Goal: Task Accomplishment & Management: Understand process/instructions

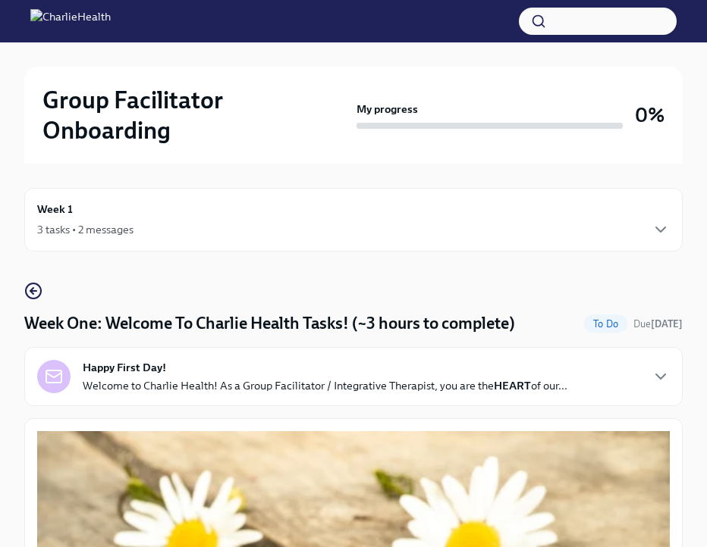
click at [350, 380] on p "Welcome to Charlie Health! As a Group Facilitator / Integrative Therapist, you …" at bounding box center [325, 385] width 485 height 15
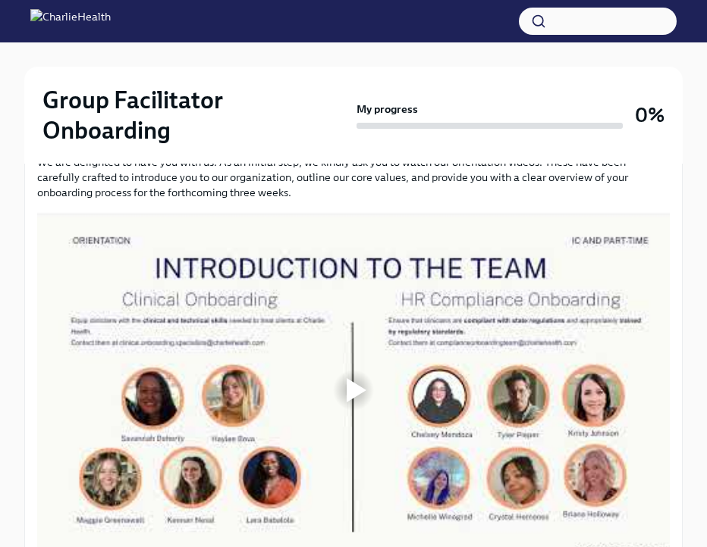
scroll to position [1198, 0]
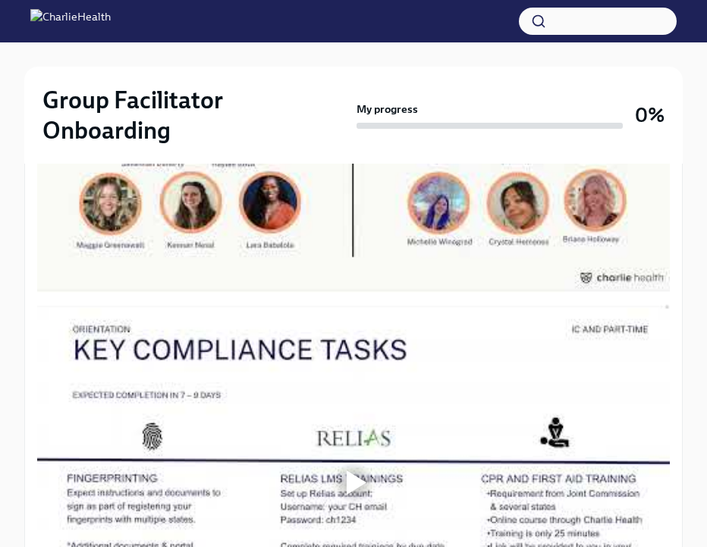
click at [313, 293] on div at bounding box center [353, 115] width 632 height 356
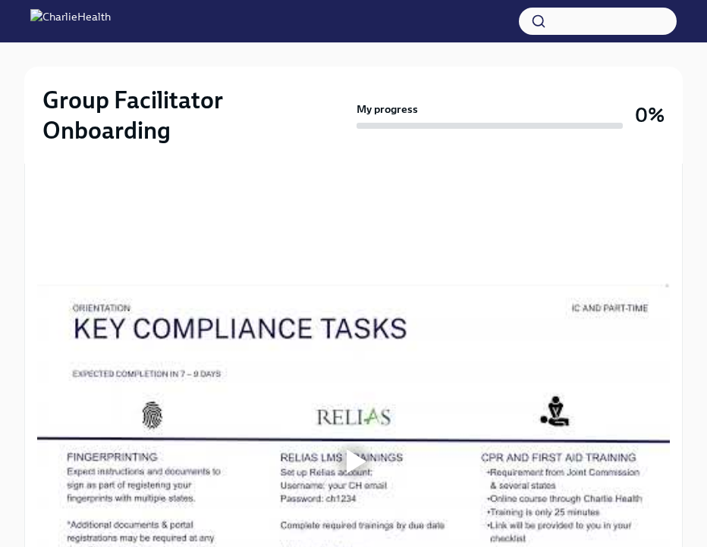
scroll to position [1492, 0]
click at [394, 146] on div "Group Facilitator Onboarding My progress 0%" at bounding box center [353, 115] width 658 height 97
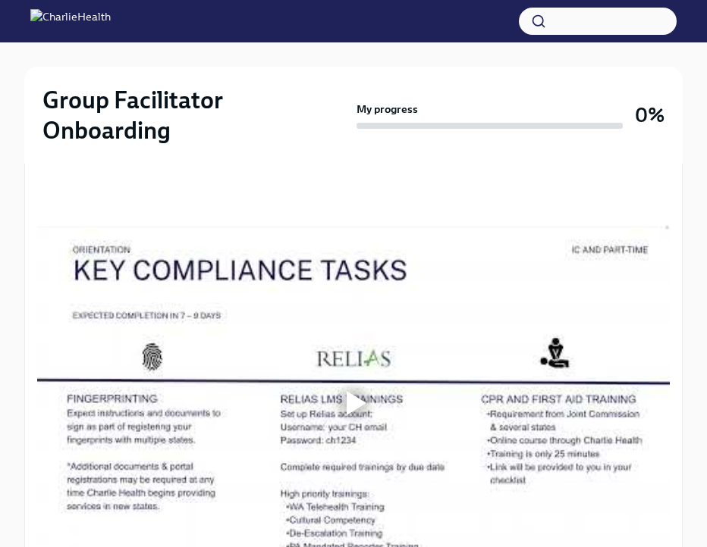
scroll to position [1552, 0]
click at [480, 67] on div "Group Facilitator Onboarding My progress 0%" at bounding box center [353, 115] width 658 height 97
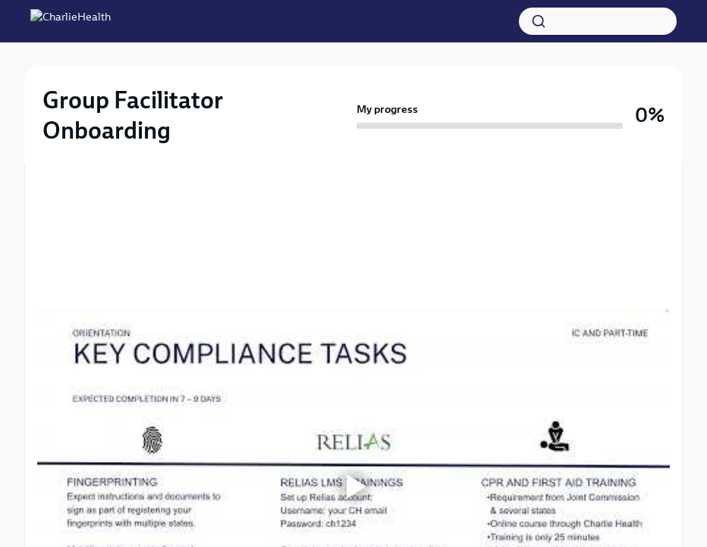
scroll to position [1471, 0]
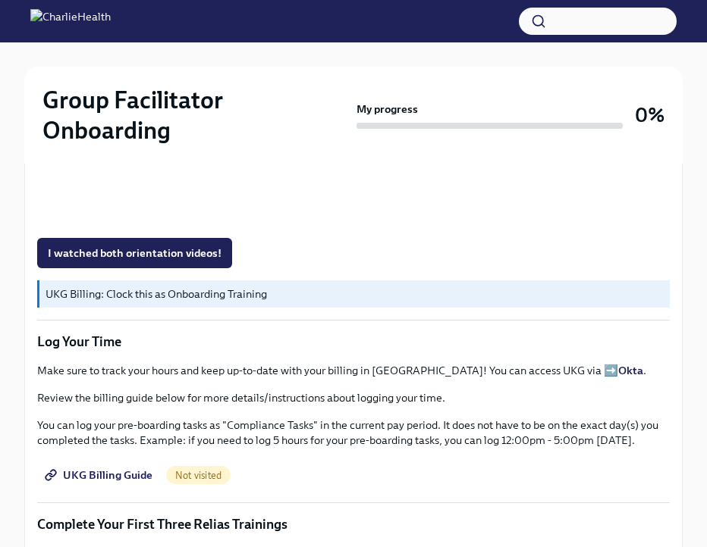
scroll to position [1903, 0]
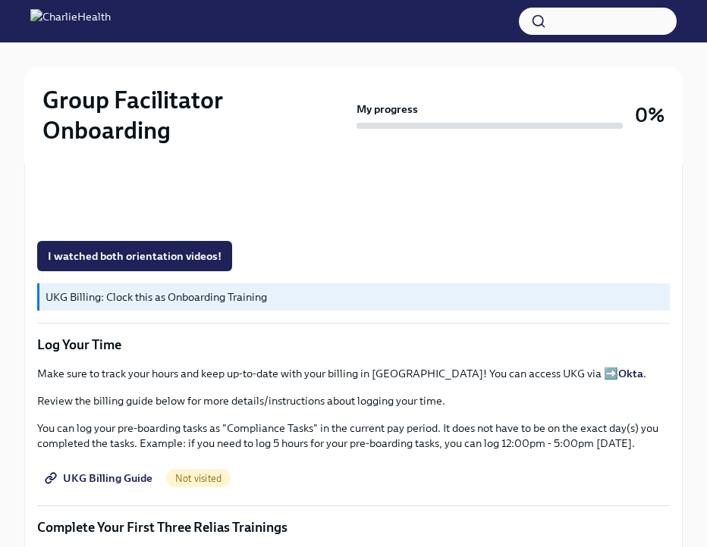
click at [289, 134] on h2 "Group Facilitator Onboarding" at bounding box center [196, 115] width 308 height 61
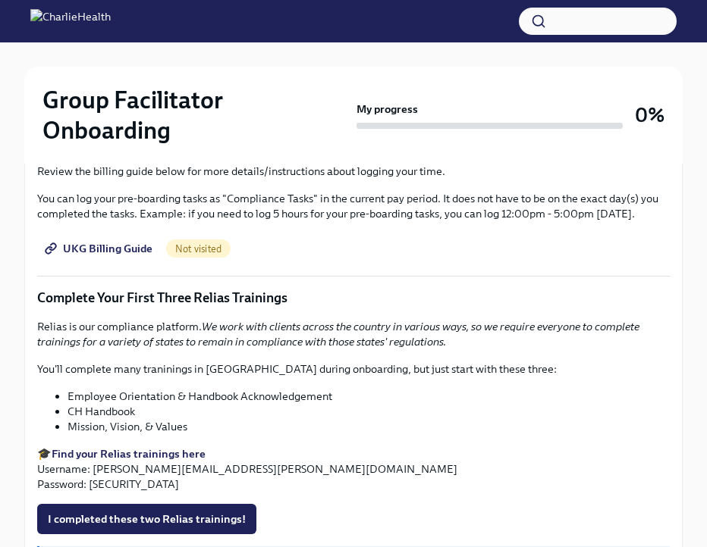
scroll to position [2147, 0]
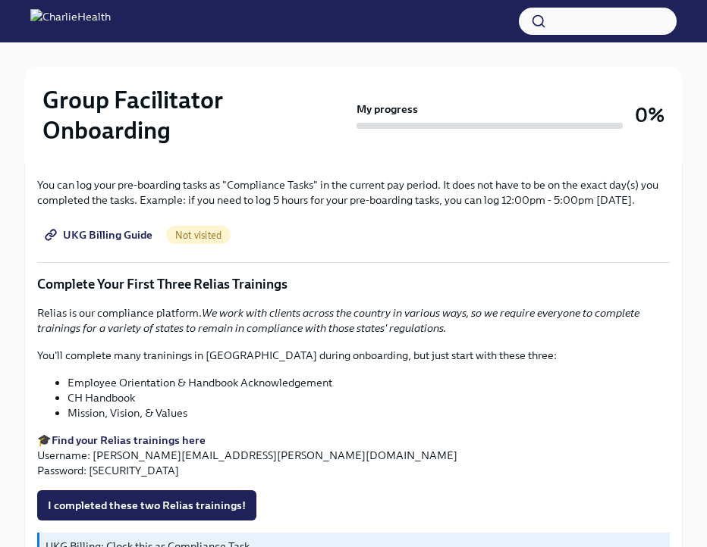
click at [159, 20] on span "I watched both orientation videos!" at bounding box center [135, 12] width 174 height 15
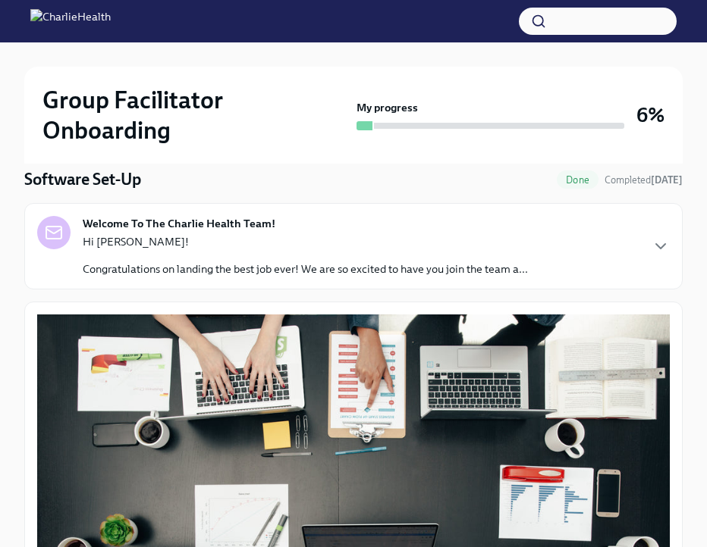
scroll to position [166, 0]
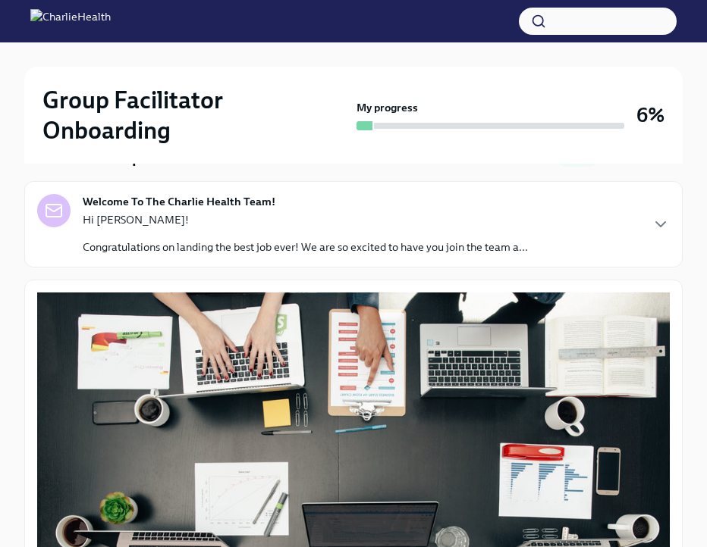
click at [393, 225] on p "Hi [PERSON_NAME]!" at bounding box center [305, 219] width 445 height 15
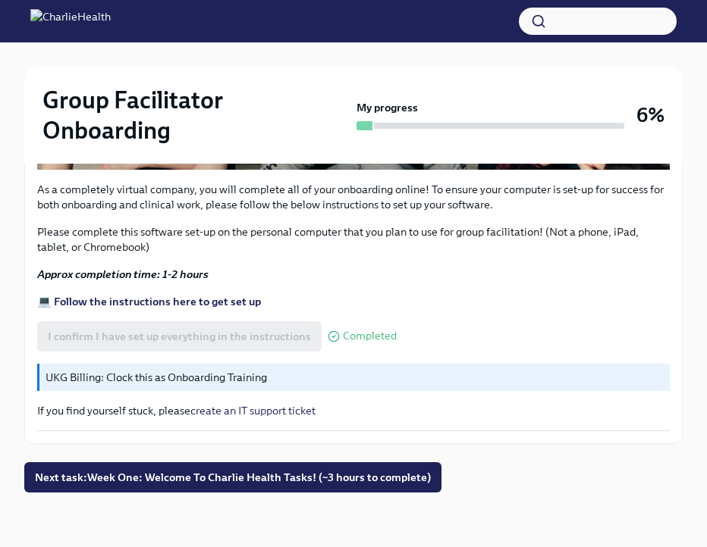
scroll to position [1349, 0]
click at [274, 479] on span "Next task : Week One: Welcome To Charlie Health Tasks! (~3 hours to complete)" at bounding box center [233, 477] width 396 height 15
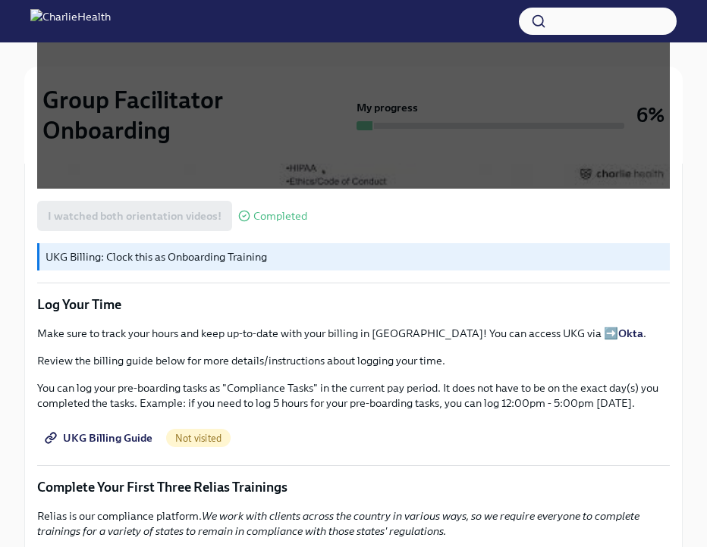
scroll to position [1565, 0]
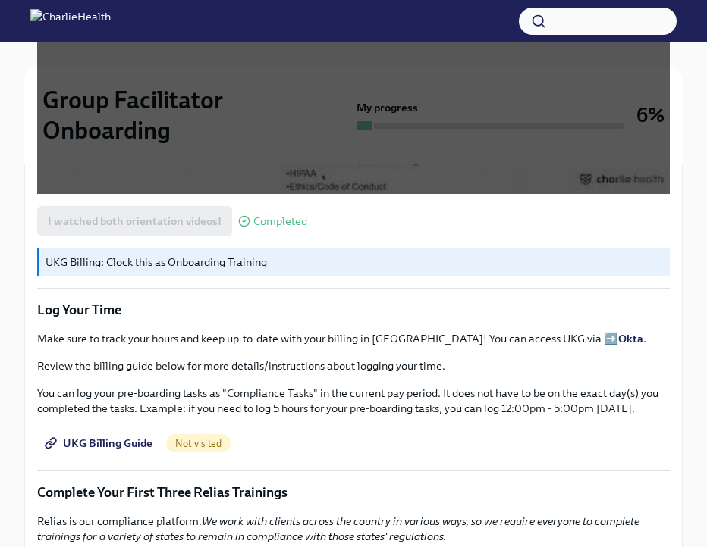
click at [83, 451] on link "UKG Billing Guide" at bounding box center [100, 443] width 126 height 30
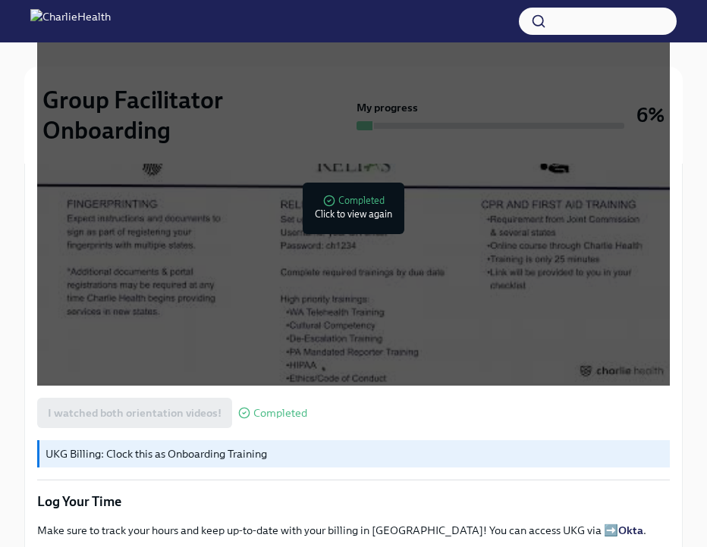
scroll to position [1370, 0]
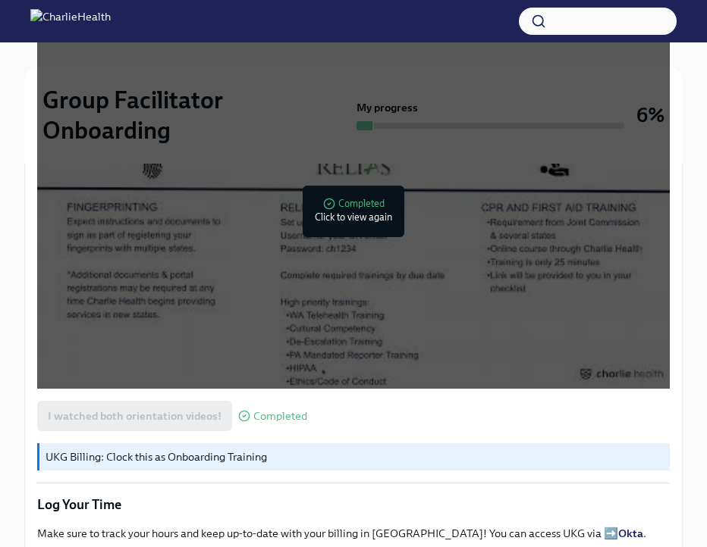
click at [351, 236] on div at bounding box center [353, 211] width 632 height 356
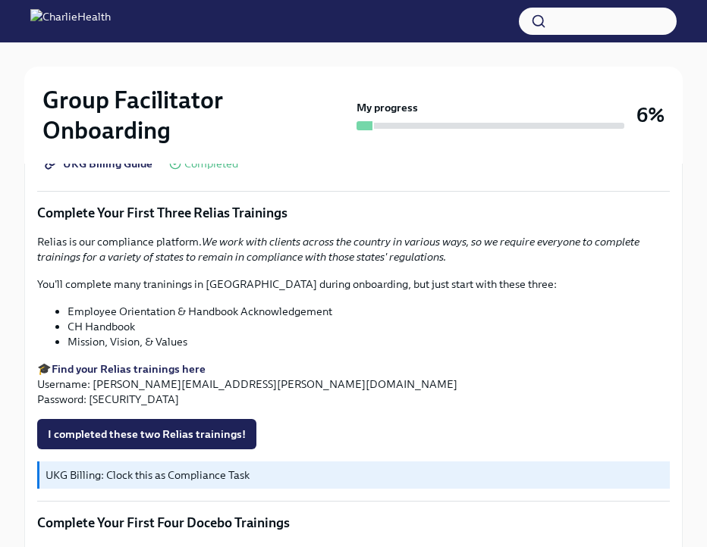
scroll to position [1843, 0]
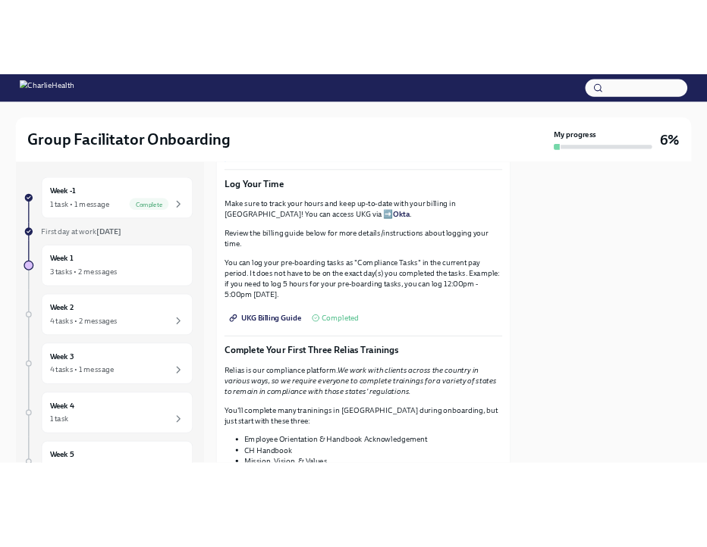
scroll to position [1362, 0]
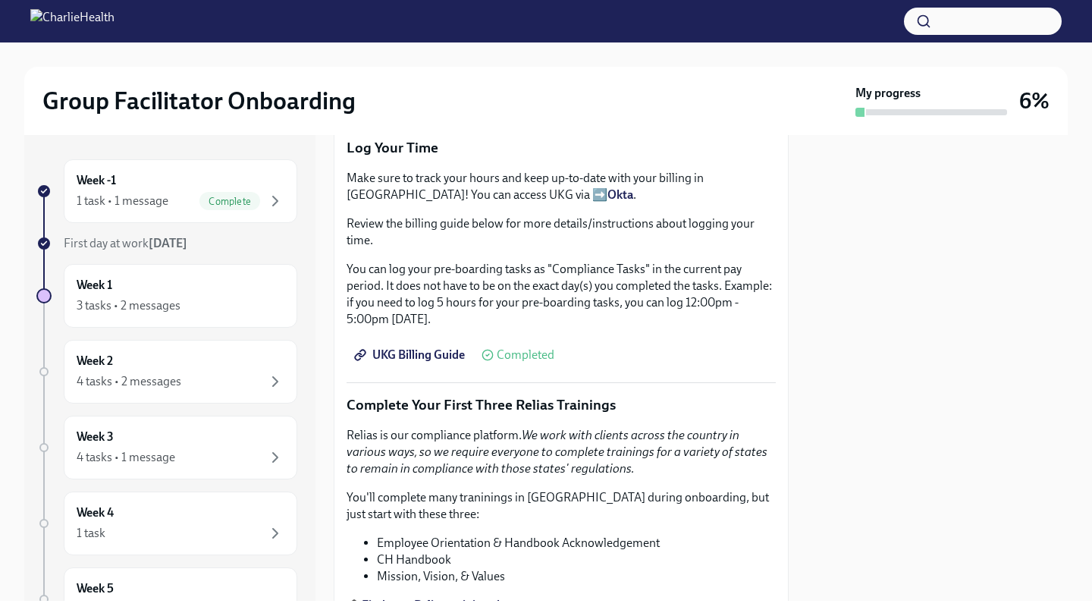
click at [446, 280] on p "You can log your pre-boarding tasks as "Compliance Tasks" in the current pay pe…" at bounding box center [561, 294] width 429 height 67
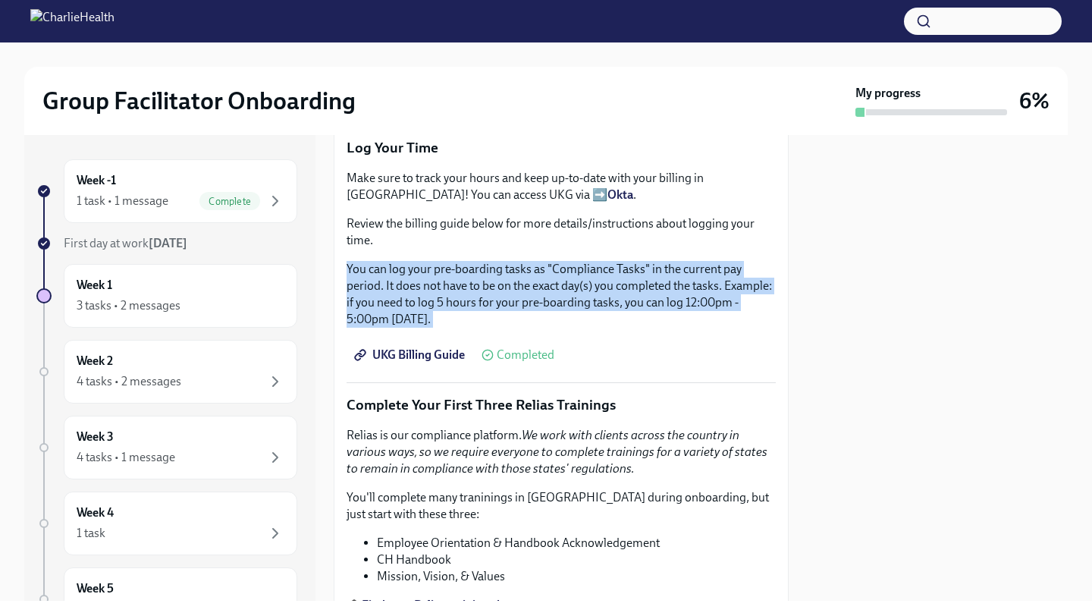
click at [446, 280] on p "You can log your pre-boarding tasks as "Compliance Tasks" in the current pay pe…" at bounding box center [561, 294] width 429 height 67
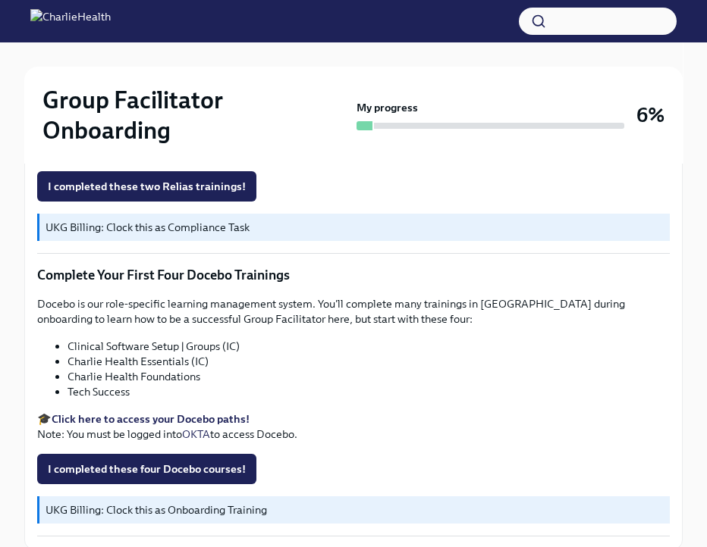
scroll to position [2095, 0]
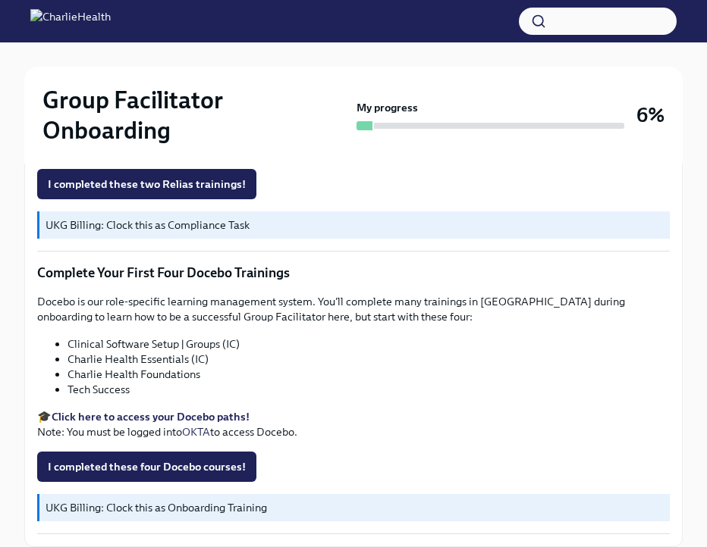
click at [127, 345] on li "Clinical Software Setup | Groups (IC)" at bounding box center [368, 344] width 602 height 15
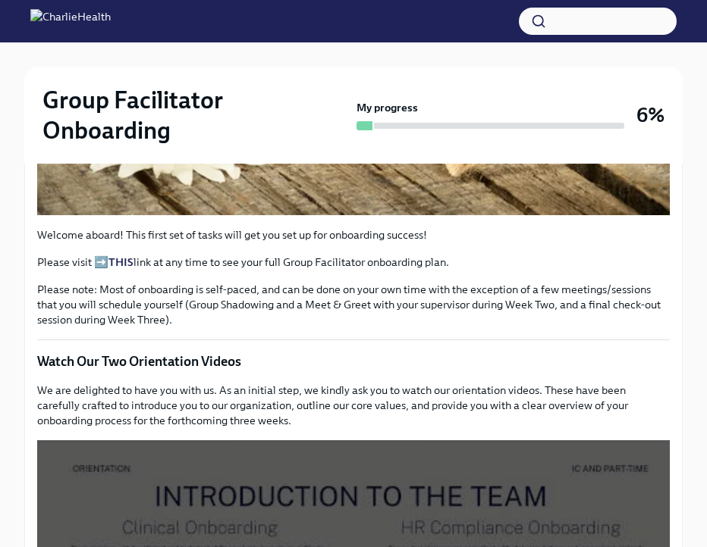
scroll to position [599, 0]
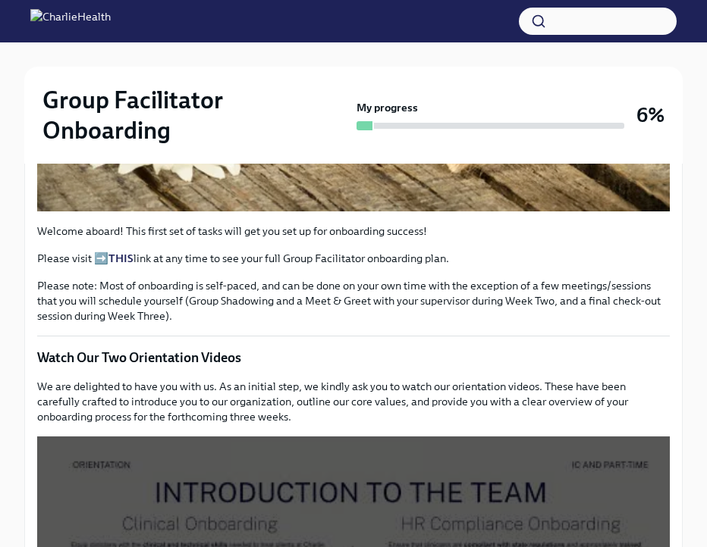
click at [140, 309] on p "Please note: Most of onboarding is self-paced, and can be done on your own time…" at bounding box center [353, 300] width 632 height 45
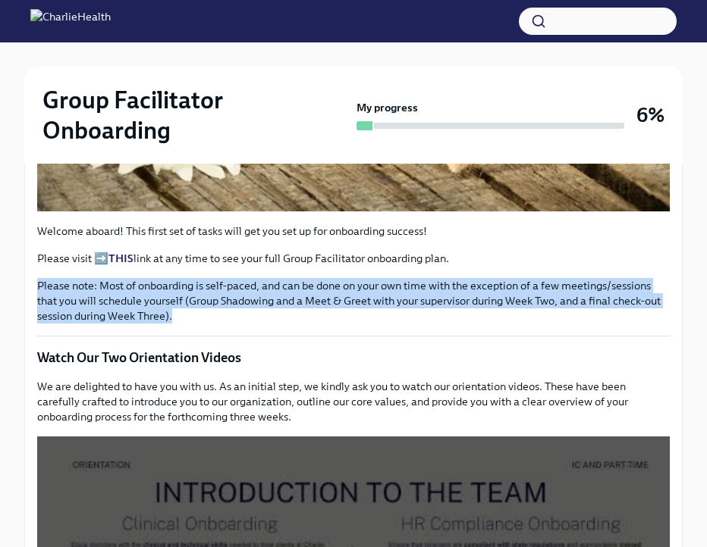
click at [140, 309] on p "Please note: Most of onboarding is self-paced, and can be done on your own time…" at bounding box center [353, 300] width 632 height 45
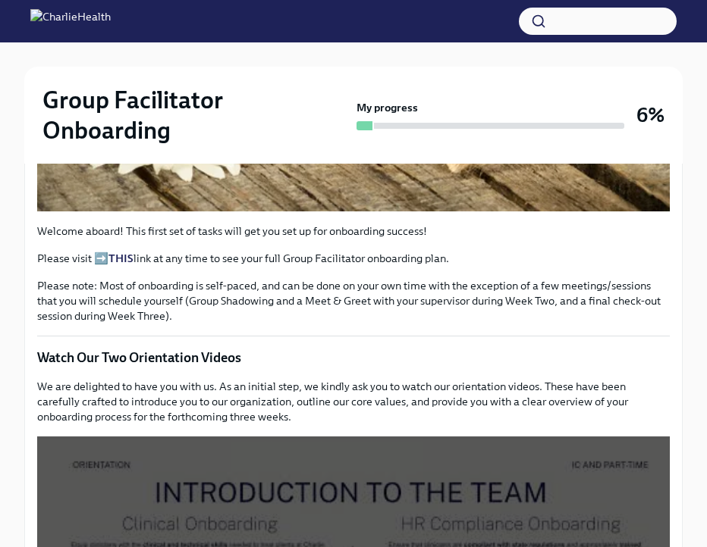
click at [143, 303] on p "Please note: Most of onboarding is self-paced, and can be done on your own time…" at bounding box center [353, 300] width 632 height 45
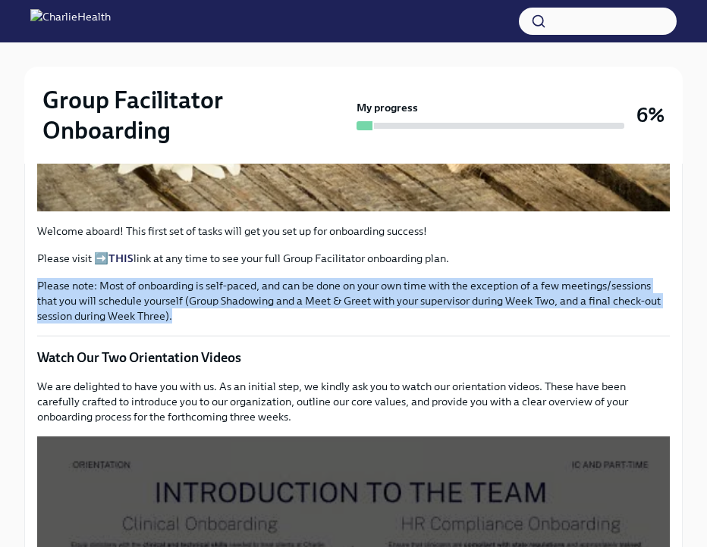
click at [143, 303] on p "Please note: Most of onboarding is self-paced, and can be done on your own time…" at bounding box center [353, 300] width 632 height 45
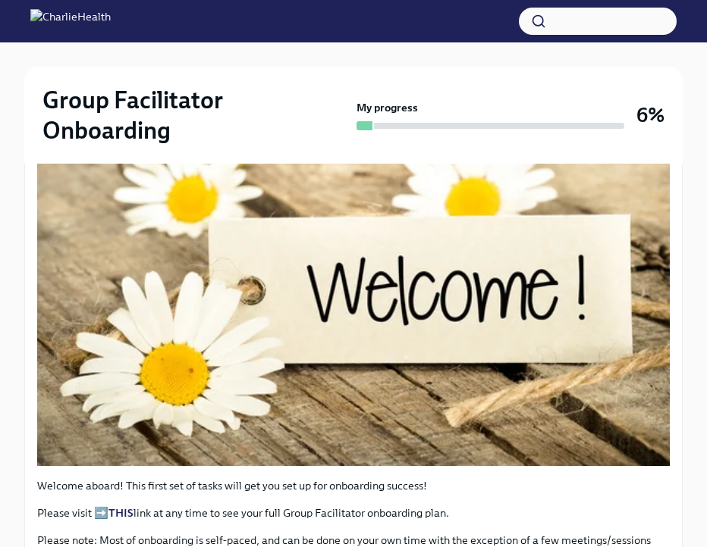
scroll to position [295, 0]
